Goal: Obtain resource: Obtain resource

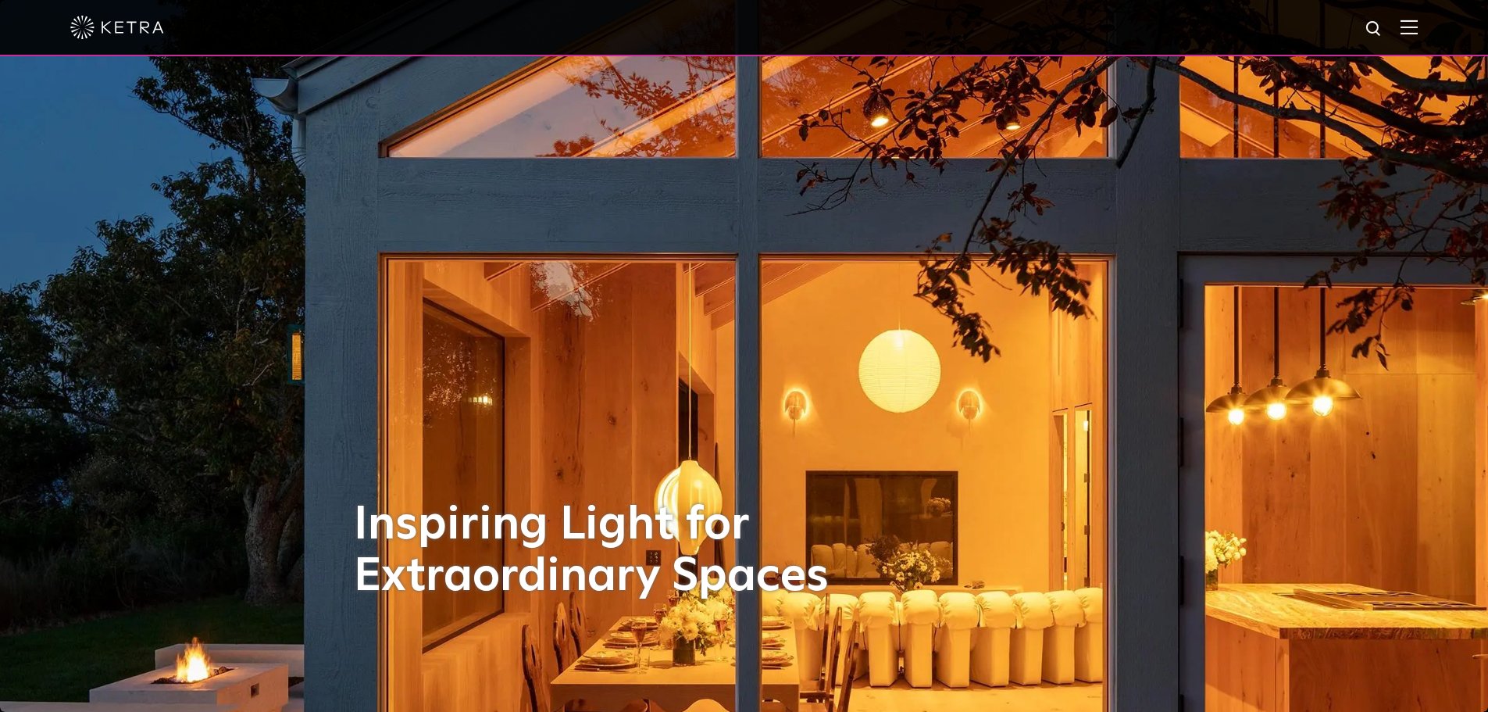
click at [1418, 31] on img at bounding box center [1408, 27] width 17 height 15
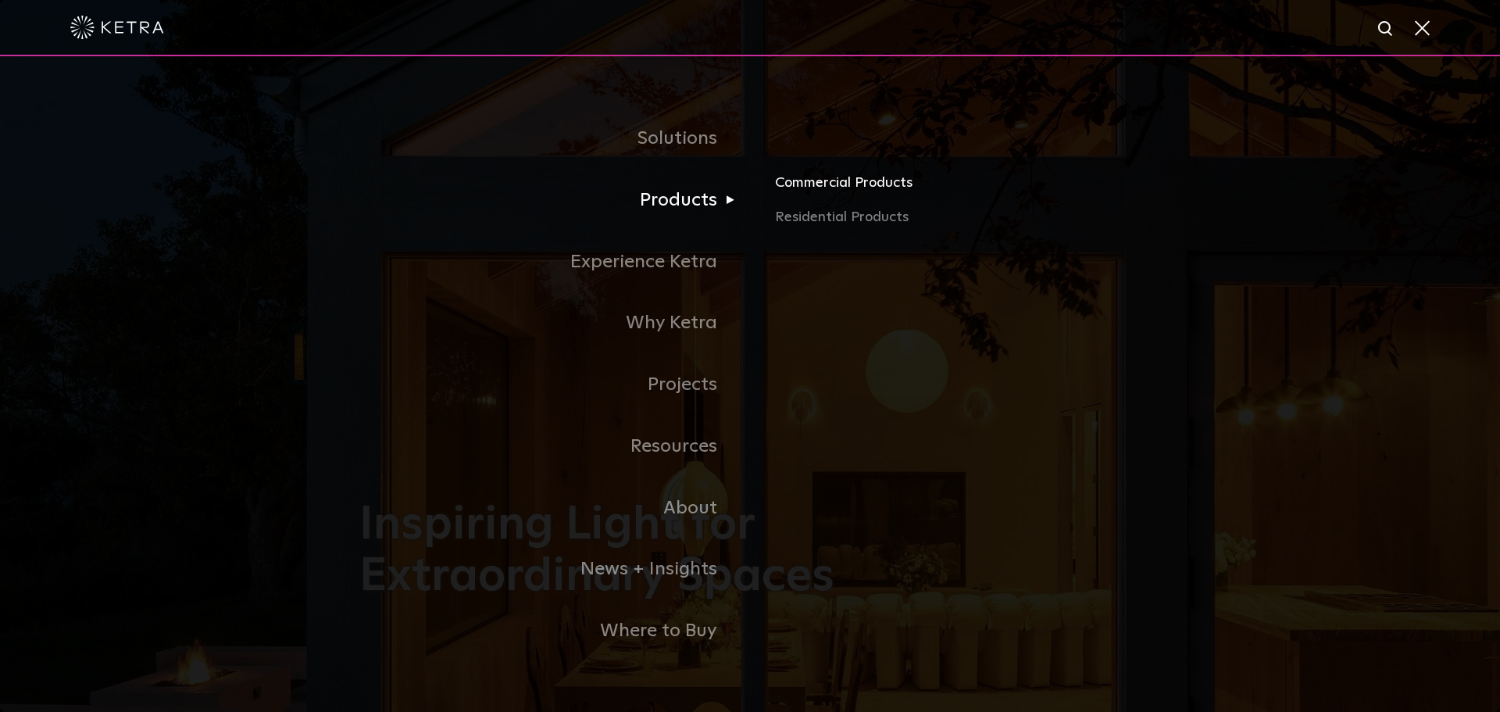
click at [824, 184] on link "Commercial Products" at bounding box center [958, 189] width 366 height 34
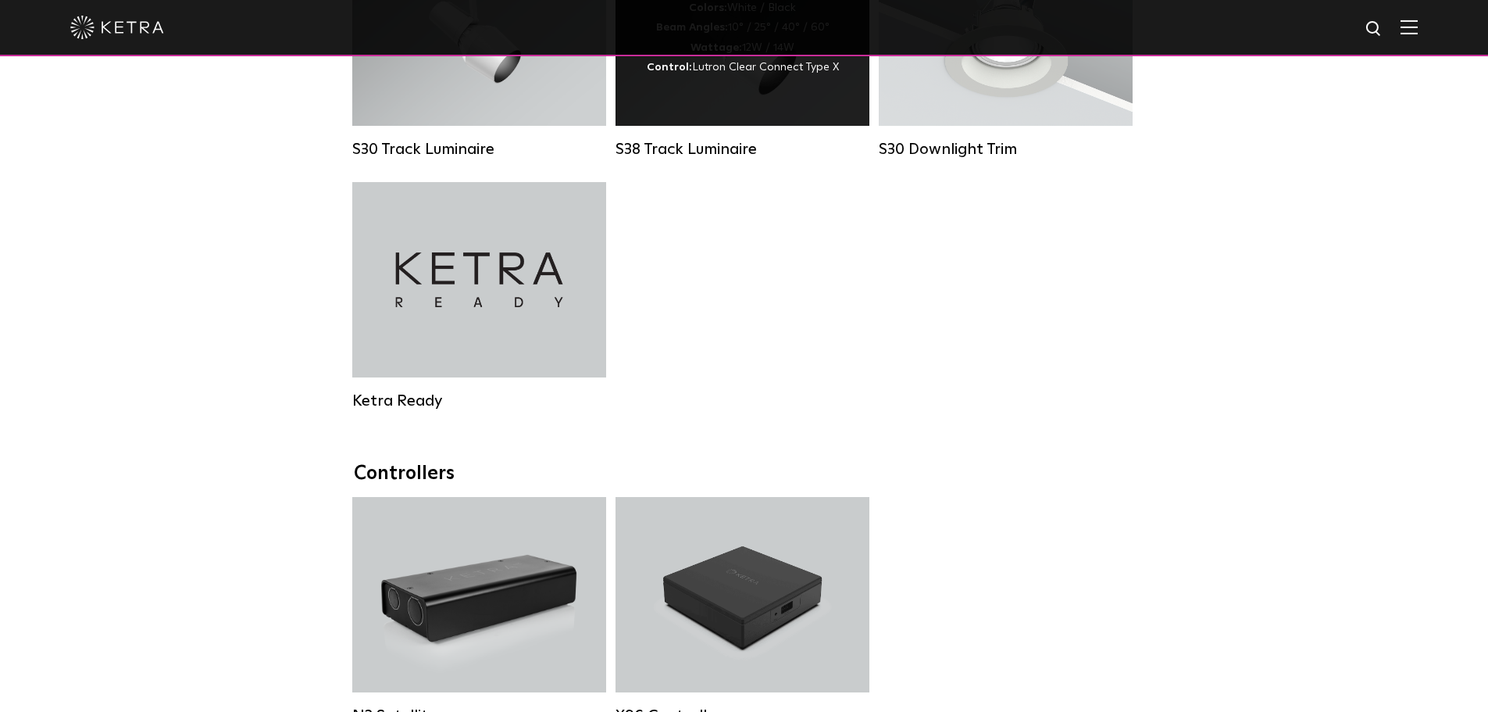
scroll to position [1328, 0]
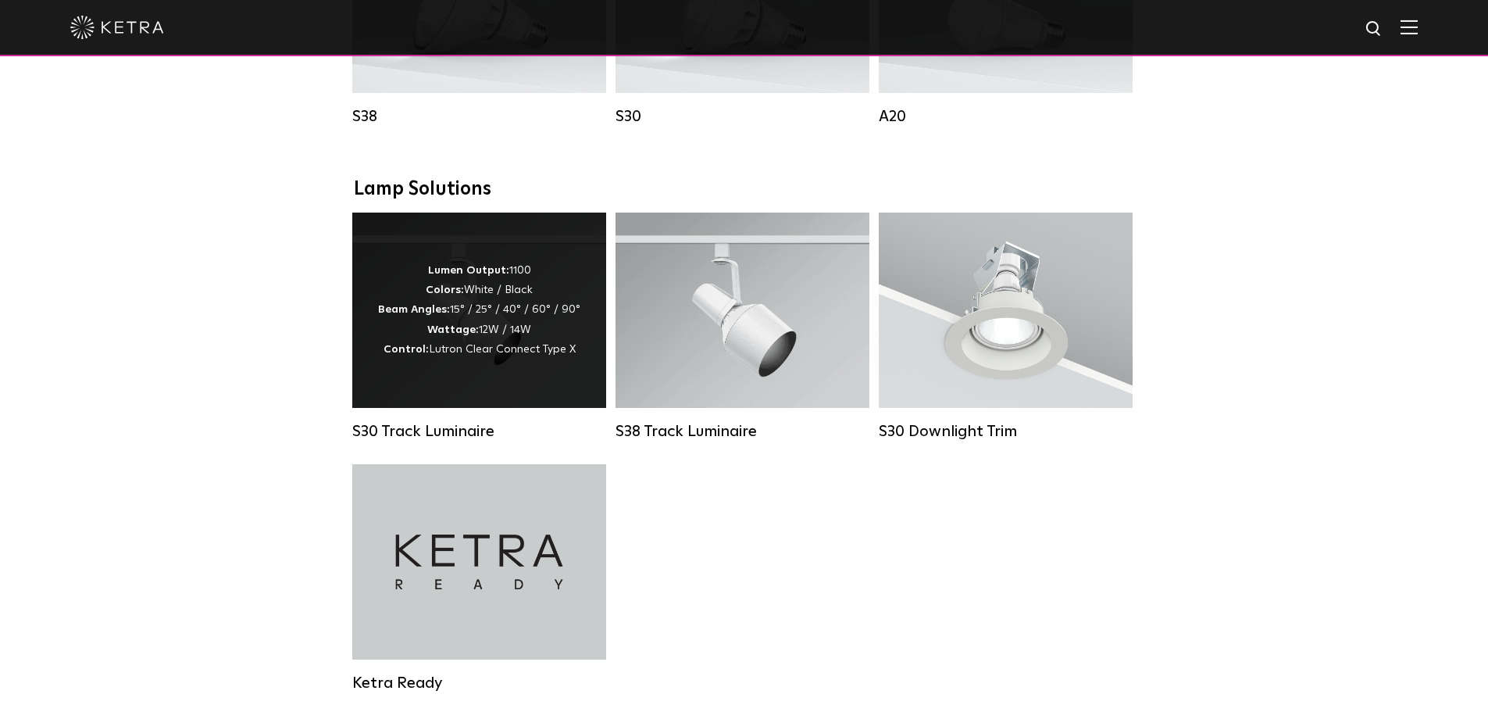
click at [564, 353] on div "Lumen Output: 1100 Colors: White / Black Beam Angles: 15° / 25° / 40° / 60° / 9…" at bounding box center [479, 310] width 202 height 98
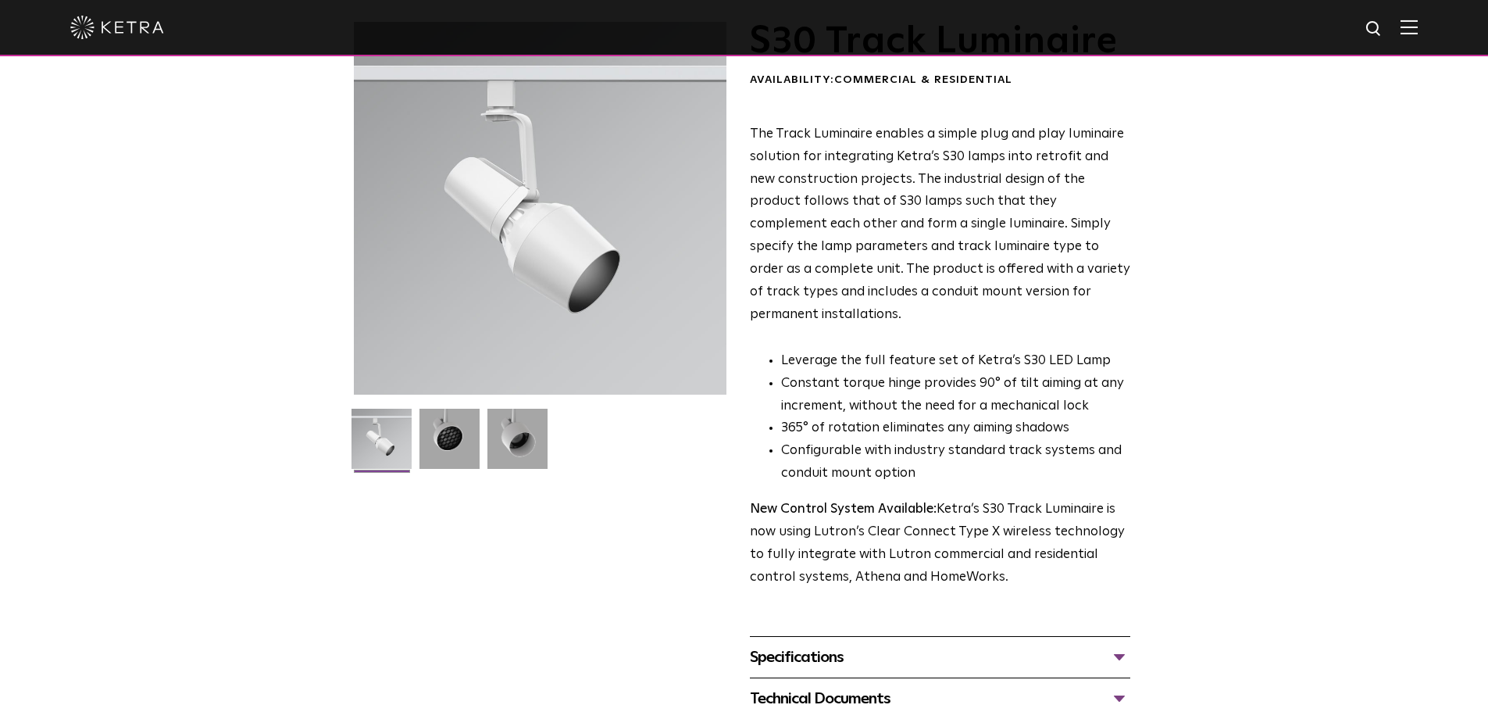
scroll to position [234, 0]
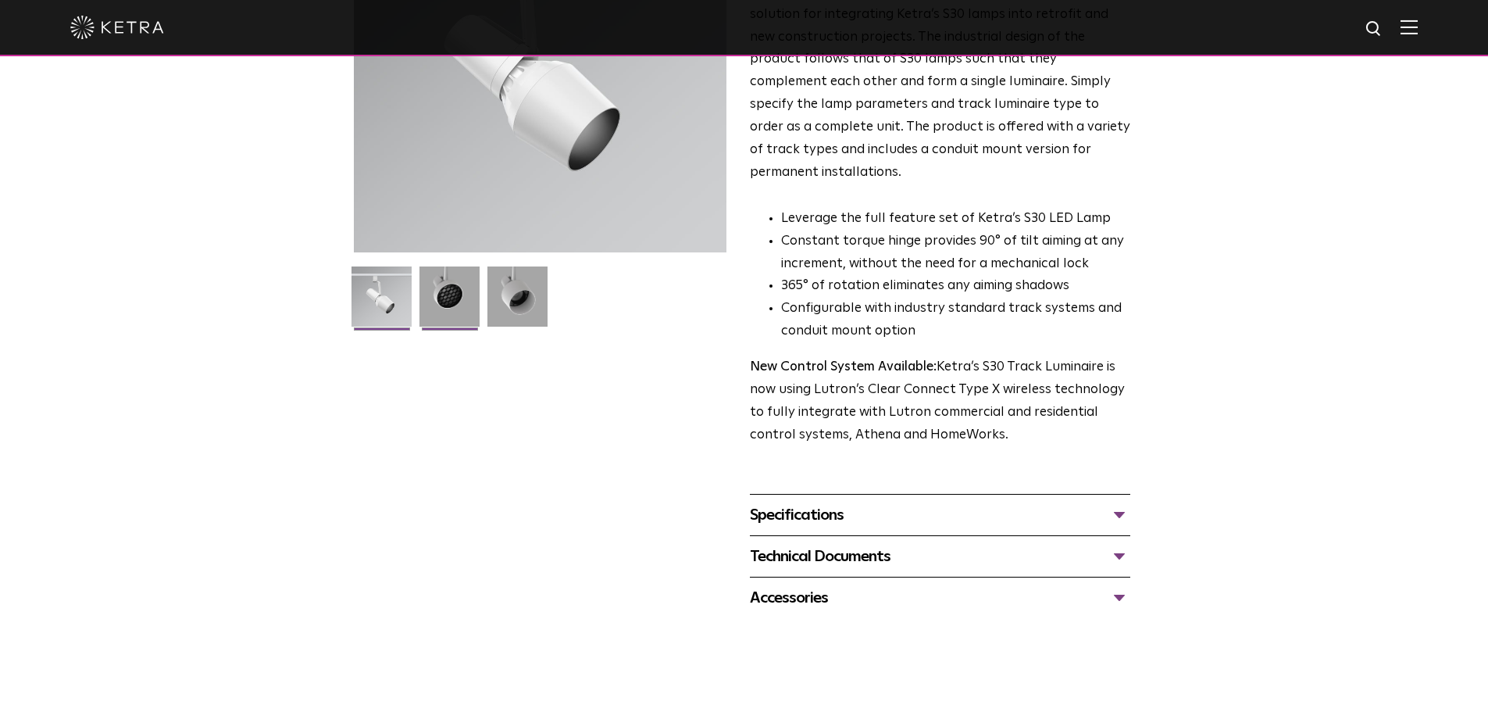
click at [434, 315] on img at bounding box center [449, 302] width 60 height 72
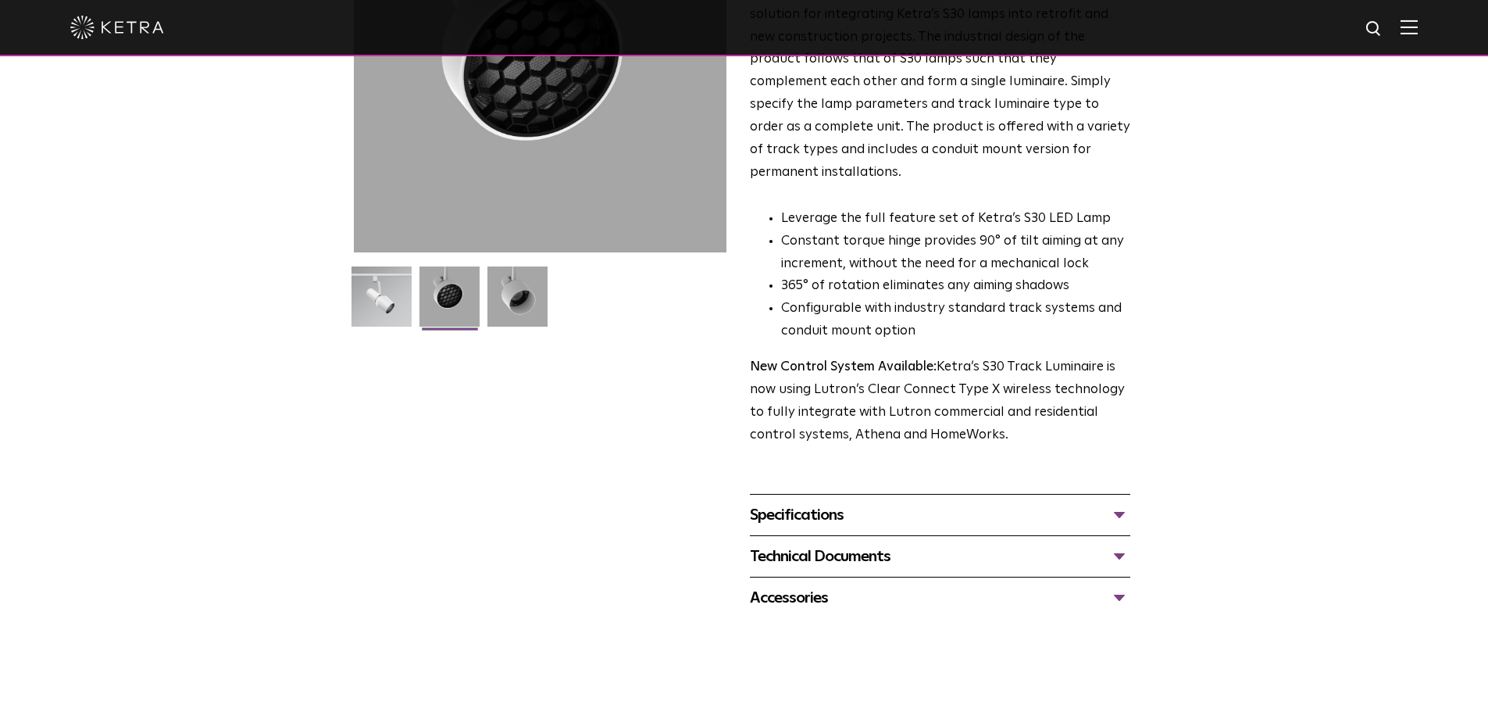
click at [951, 502] on div "Specifications" at bounding box center [940, 514] width 380 height 25
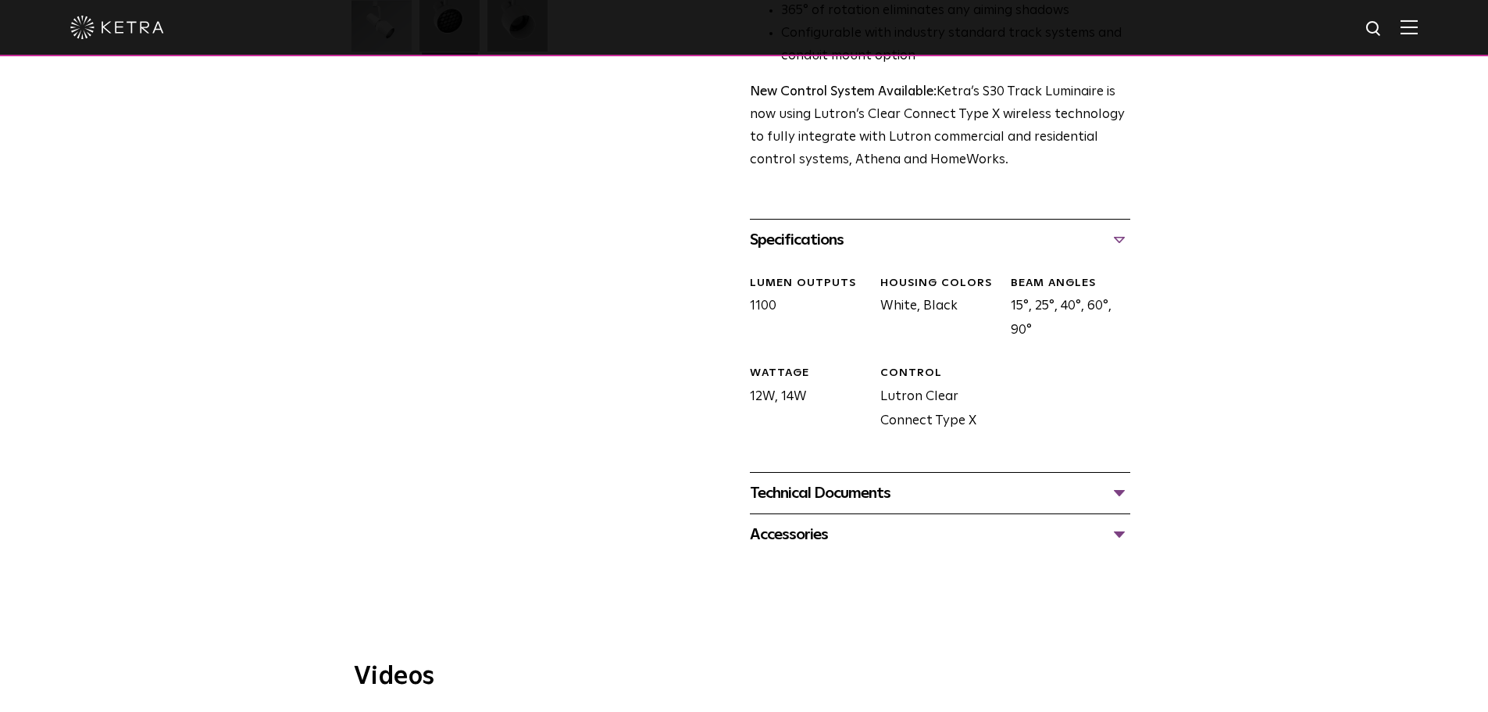
scroll to position [547, 0]
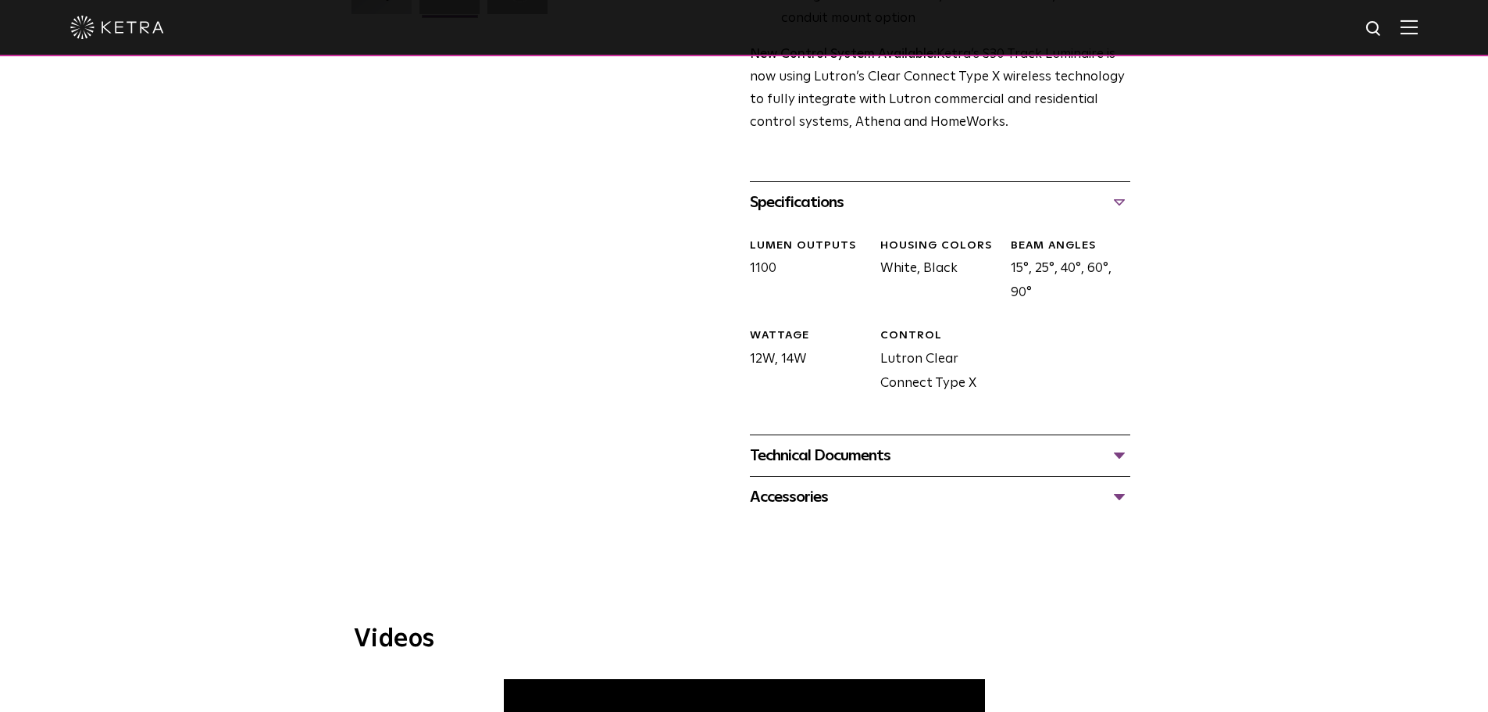
click at [788, 443] on div "Technical Documents" at bounding box center [940, 455] width 380 height 25
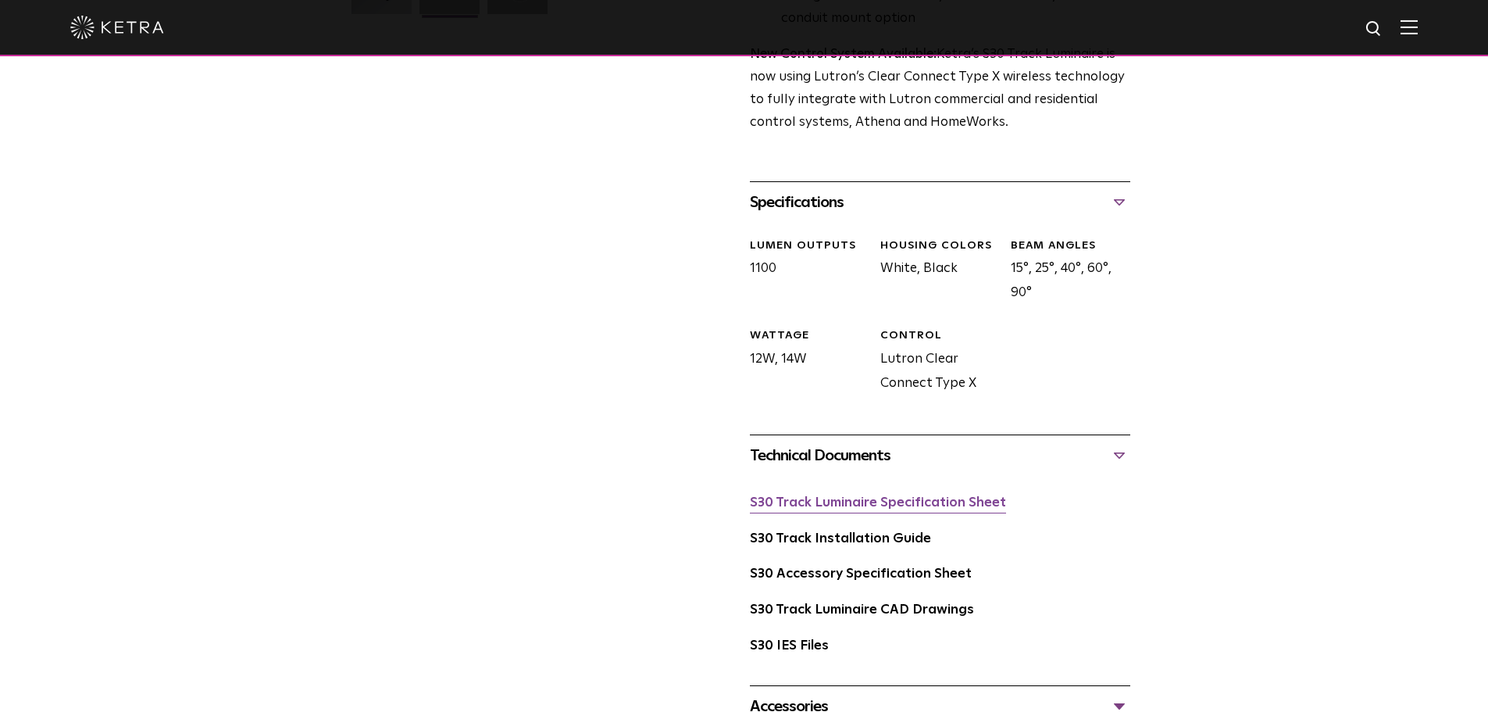
click at [881, 496] on link "S30 Track Luminaire Specification Sheet" at bounding box center [878, 502] width 256 height 13
